Goal: Entertainment & Leisure: Consume media (video, audio)

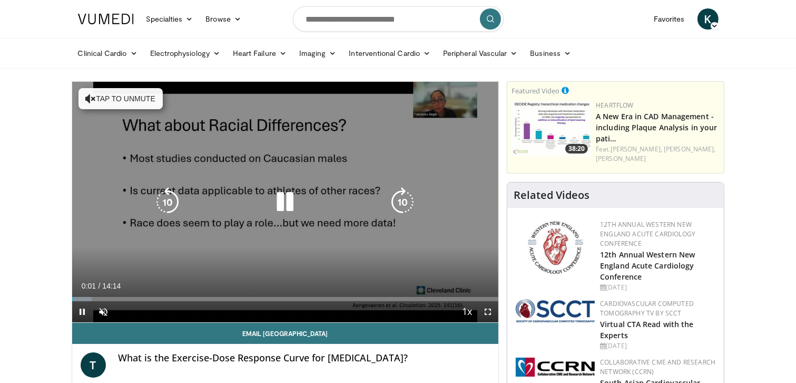
click at [114, 102] on button "Tap to unmute" at bounding box center [121, 98] width 84 height 21
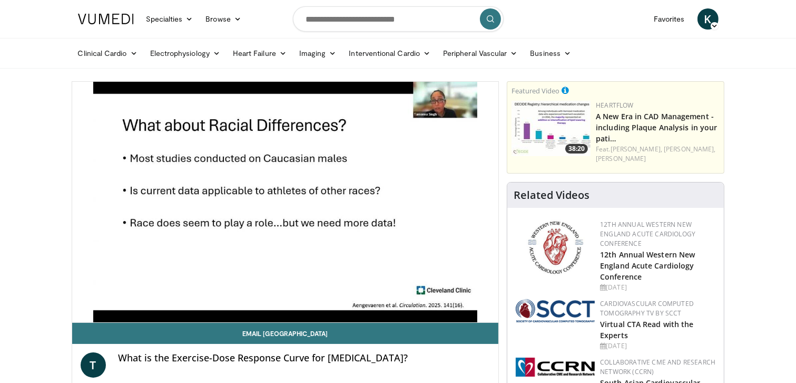
click at [563, 332] on div at bounding box center [555, 325] width 79 height 52
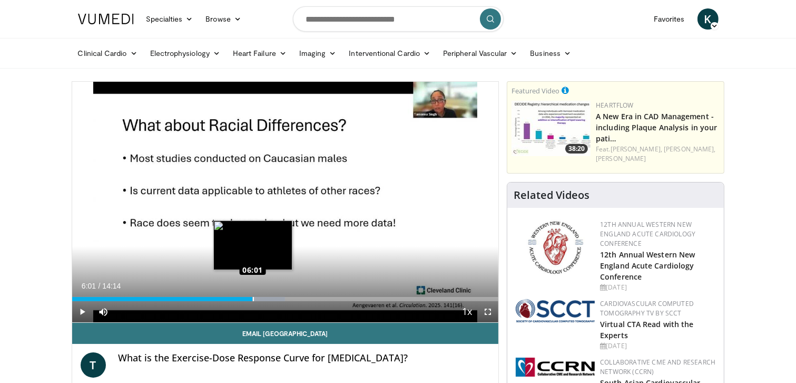
click at [252, 298] on div "Loaded : 49.94% 06:01 06:01" at bounding box center [285, 299] width 427 height 4
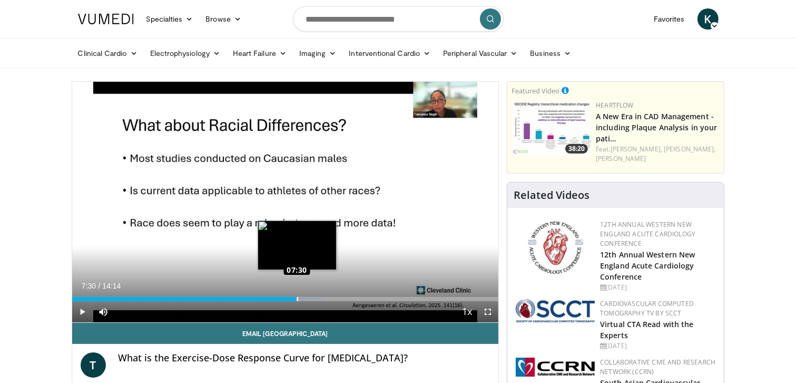
drag, startPoint x: 287, startPoint y: 298, endPoint x: 297, endPoint y: 296, distance: 10.1
click at [297, 297] on div "Loaded : 58.55% 07:29 07:30" at bounding box center [285, 299] width 427 height 4
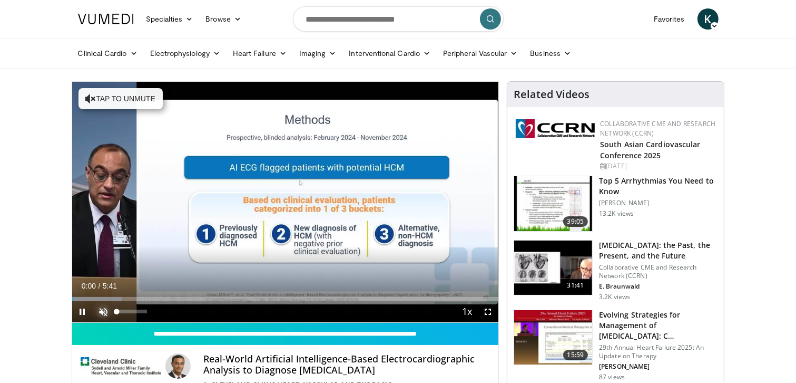
click at [103, 314] on span "Video Player" at bounding box center [103, 311] width 21 height 21
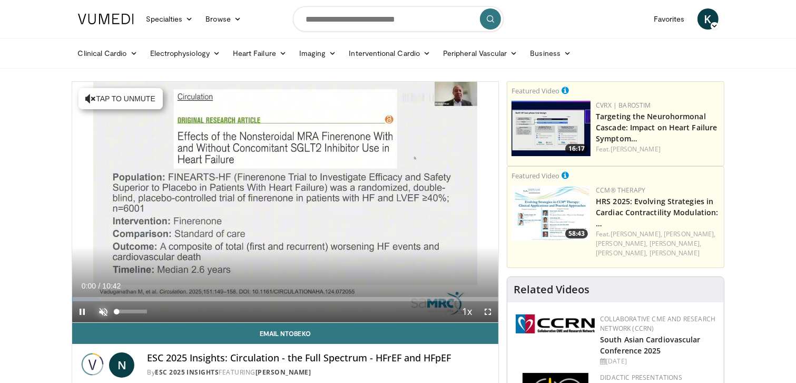
click at [101, 306] on span "Video Player" at bounding box center [103, 311] width 21 height 21
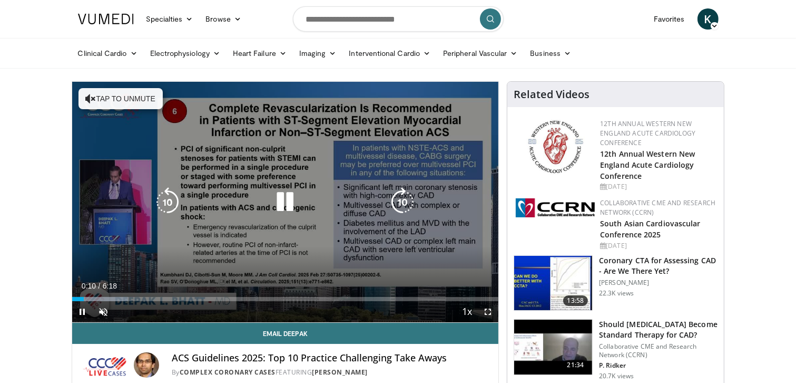
click at [289, 203] on icon "Video Player" at bounding box center [285, 202] width 30 height 30
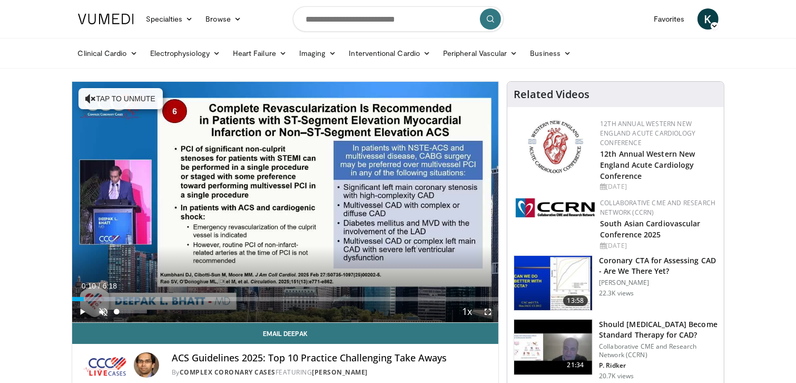
click at [102, 306] on span "Video Player" at bounding box center [103, 311] width 21 height 21
click at [82, 312] on span "Video Player" at bounding box center [82, 311] width 21 height 21
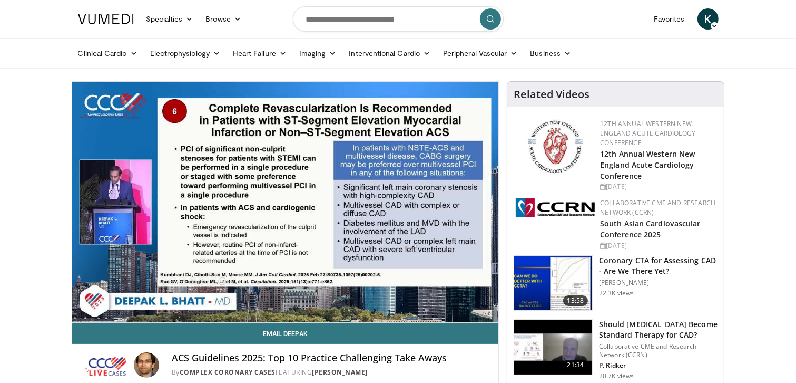
click at [483, 357] on h4 "ACS Guidelines 2025: Top 10 Practice Challenging Take Aways" at bounding box center [331, 358] width 318 height 12
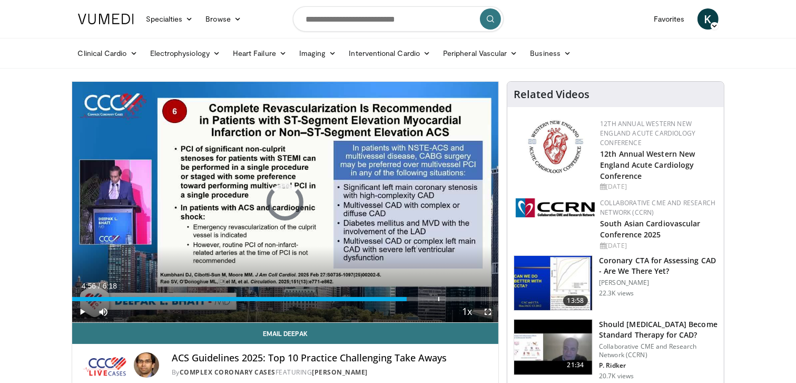
drag, startPoint x: 487, startPoint y: 299, endPoint x: 314, endPoint y: 301, distance: 172.9
click at [212, 301] on div "Current Time 4:56 / Duration 6:18 Play Skip Backward Skip Forward Mute Loaded :…" at bounding box center [285, 311] width 427 height 21
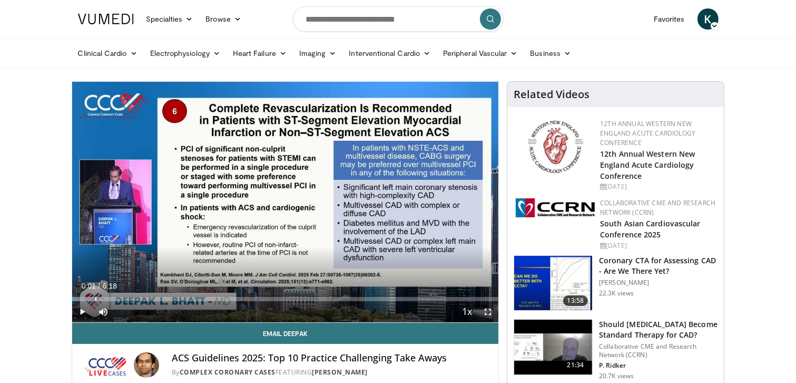
drag, startPoint x: 214, startPoint y: 299, endPoint x: 74, endPoint y: 300, distance: 140.2
click at [74, 301] on div "Current Time 0:01 / Duration 6:18 Play Skip Backward Skip Forward Mute Loaded :…" at bounding box center [285, 311] width 427 height 21
click at [83, 311] on span "Video Player" at bounding box center [82, 311] width 21 height 21
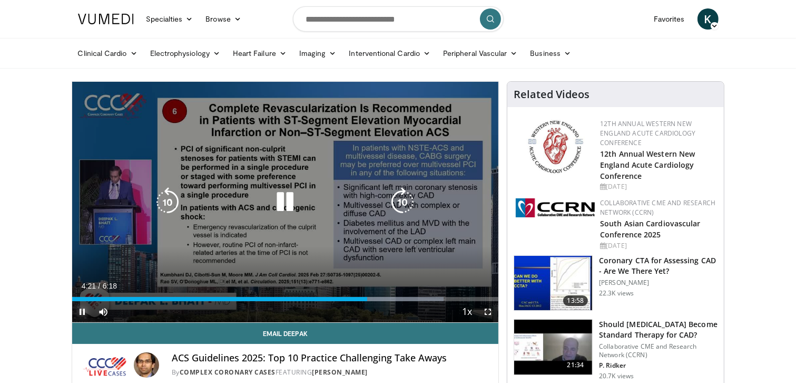
click at [84, 309] on span "Video Player" at bounding box center [82, 311] width 21 height 21
